Goal: Information Seeking & Learning: Compare options

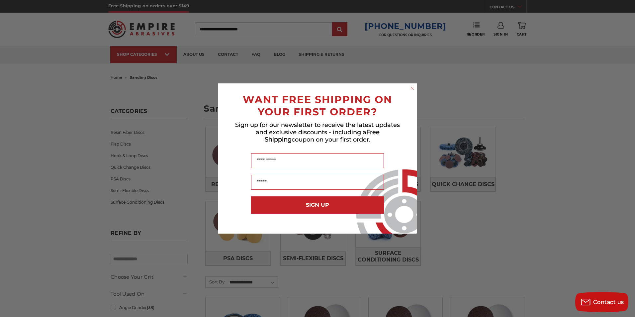
click at [412, 88] on icon "Close dialog" at bounding box center [412, 88] width 3 height 3
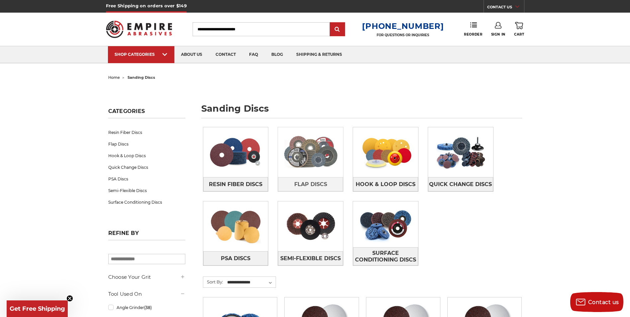
click at [318, 160] on img at bounding box center [310, 152] width 65 height 46
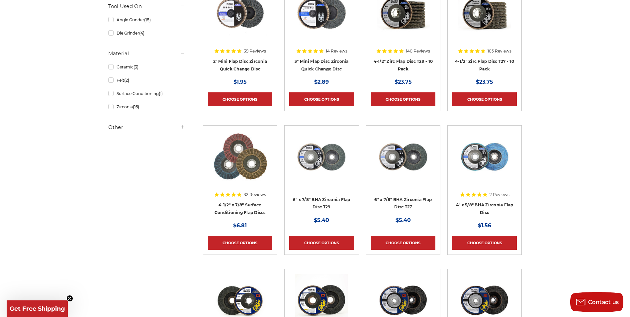
scroll to position [166, 0]
click at [311, 199] on link "6" x 7/8" BHA Zirconia Flap Disc T29" at bounding box center [321, 203] width 57 height 13
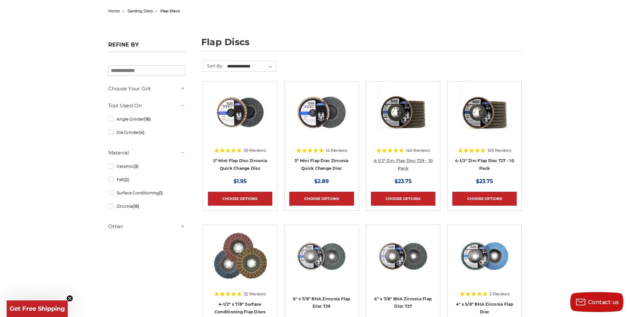
click at [408, 159] on link "4-1/2" Zirc Flap Disc T29 - 10 Pack" at bounding box center [403, 164] width 59 height 13
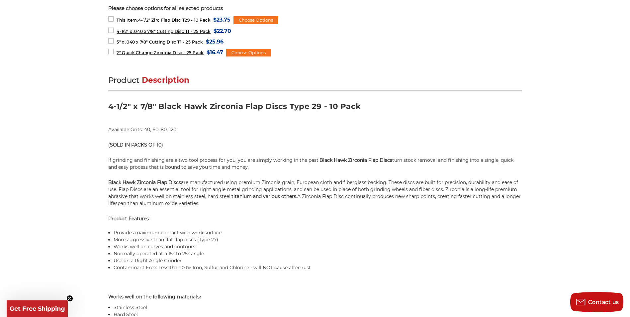
scroll to position [332, 0]
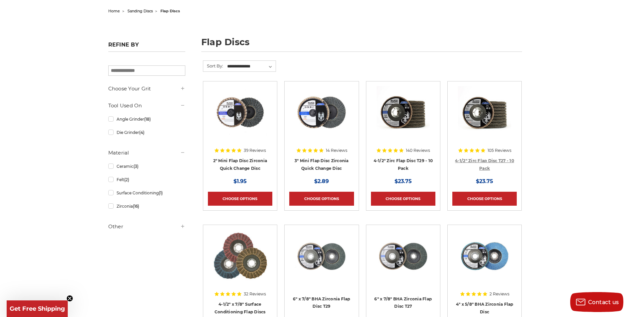
click at [477, 159] on link "4-1/2" Zirc Flap Disc T27 - 10 Pack" at bounding box center [484, 164] width 59 height 13
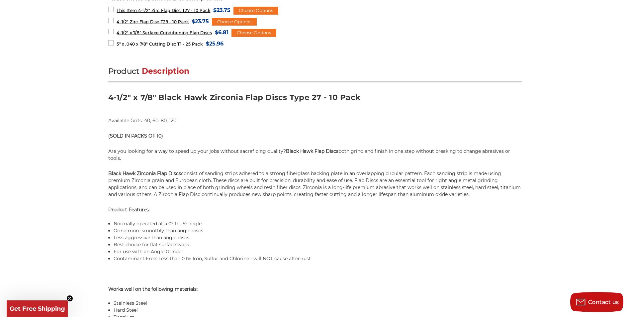
scroll to position [365, 0]
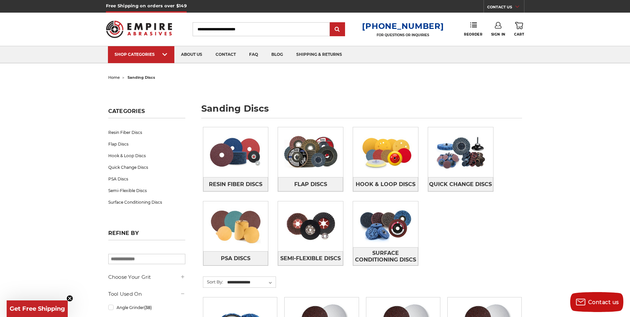
drag, startPoint x: 555, startPoint y: 0, endPoint x: 480, endPoint y: 83, distance: 111.7
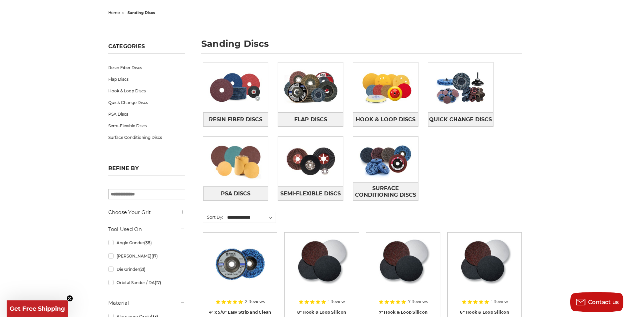
scroll to position [66, 0]
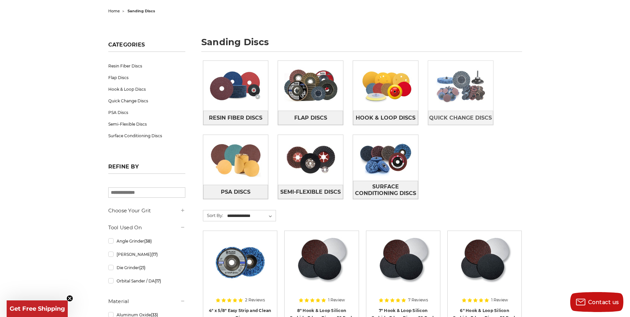
click at [455, 93] on img at bounding box center [460, 86] width 65 height 46
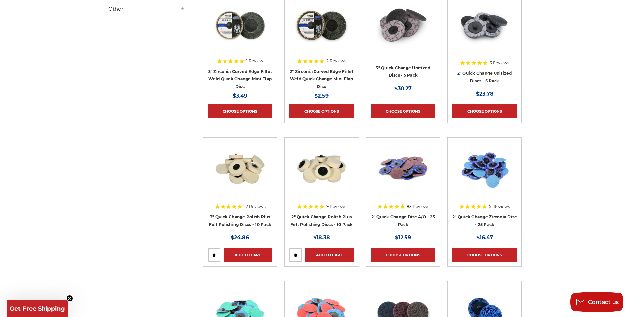
scroll to position [299, 0]
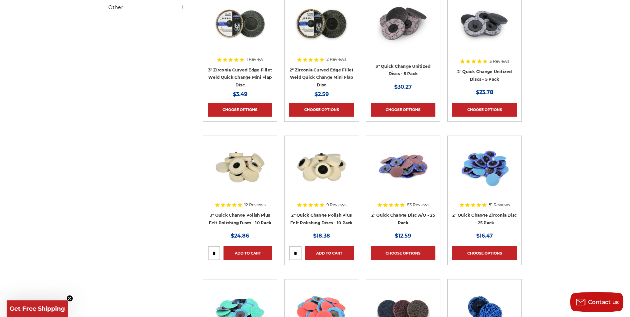
click at [420, 69] on h4 "3" Quick Change Unitized Discs - 5 Pack" at bounding box center [403, 71] width 64 height 19
click at [402, 27] on img at bounding box center [403, 23] width 53 height 53
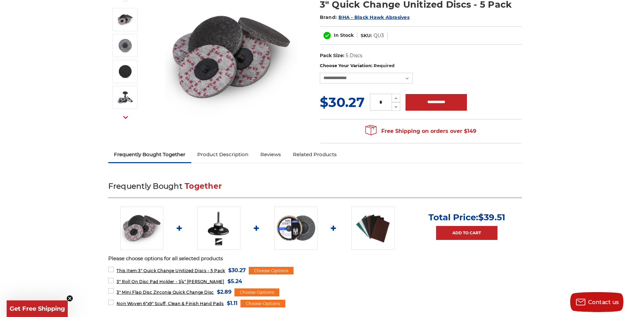
scroll to position [100, 0]
